Goal: Task Accomplishment & Management: Manage account settings

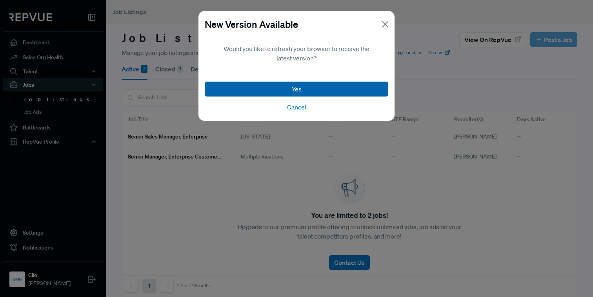
click at [314, 82] on button "Yes" at bounding box center [296, 89] width 183 height 15
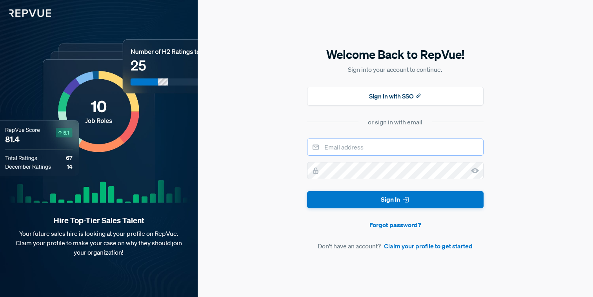
click at [332, 149] on input "email" at bounding box center [395, 146] width 176 height 17
click at [0, 296] on com-1password-button at bounding box center [0, 297] width 0 height 0
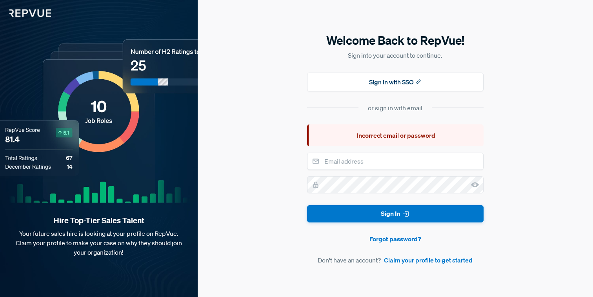
click at [336, 149] on div "Welcome Back to RepVue! Sign into your account to continue. Sign In with SSO or…" at bounding box center [395, 148] width 176 height 233
click at [335, 165] on input "email" at bounding box center [395, 160] width 176 height 17
type input "[DOMAIN_NAME][EMAIL_ADDRESS][DOMAIN_NAME]"
click at [307, 205] on button "Sign In" at bounding box center [395, 214] width 176 height 18
